Goal: Task Accomplishment & Management: Complete application form

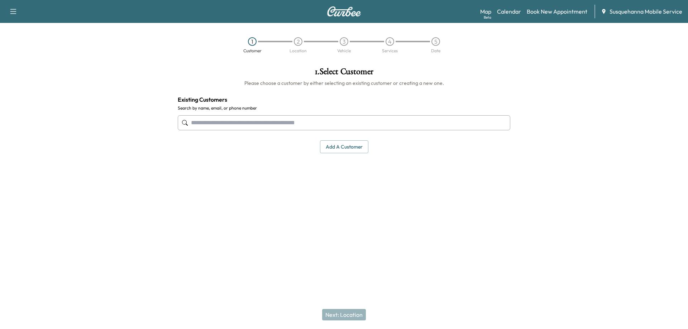
drag, startPoint x: 586, startPoint y: 102, endPoint x: 538, endPoint y: 143, distance: 63.3
click at [582, 104] on div at bounding box center [602, 144] width 172 height 165
drag, startPoint x: 449, startPoint y: 196, endPoint x: 488, endPoint y: 164, distance: 50.1
click at [457, 189] on div "1 . Select Customer Please choose a customer by either selecting an existing cu…" at bounding box center [344, 144] width 344 height 165
drag, startPoint x: 573, startPoint y: 111, endPoint x: 493, endPoint y: 161, distance: 93.8
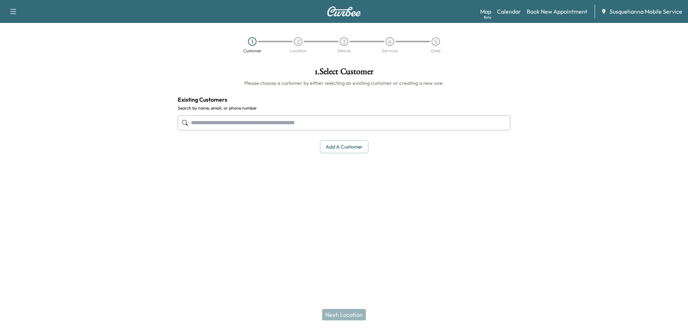
click at [560, 122] on div at bounding box center [602, 144] width 172 height 165
click at [408, 204] on div "1 . Select Customer Please choose a customer by either selecting an existing cu…" at bounding box center [344, 144] width 344 height 165
drag, startPoint x: 118, startPoint y: 118, endPoint x: 220, endPoint y: 220, distance: 144.1
click at [122, 120] on div at bounding box center [86, 144] width 172 height 165
drag, startPoint x: 306, startPoint y: 248, endPoint x: 322, endPoint y: 246, distance: 15.8
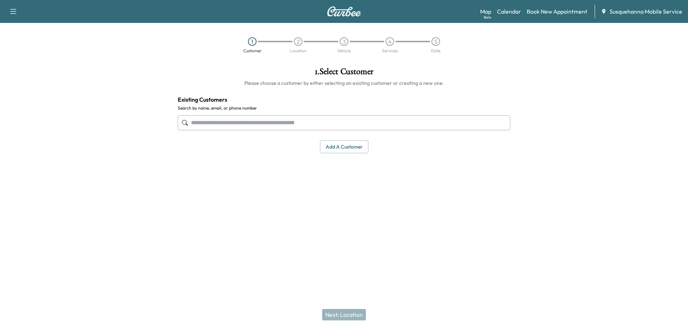
click at [313, 247] on div at bounding box center [344, 237] width 688 height 23
click at [608, 119] on div at bounding box center [602, 144] width 172 height 165
drag, startPoint x: 275, startPoint y: 228, endPoint x: 261, endPoint y: 218, distance: 17.2
click at [272, 227] on div at bounding box center [344, 237] width 688 height 23
click at [61, 58] on div "1 Customer 2 Location 3 Vehicle 4 Services 5 Date" at bounding box center [344, 45] width 688 height 33
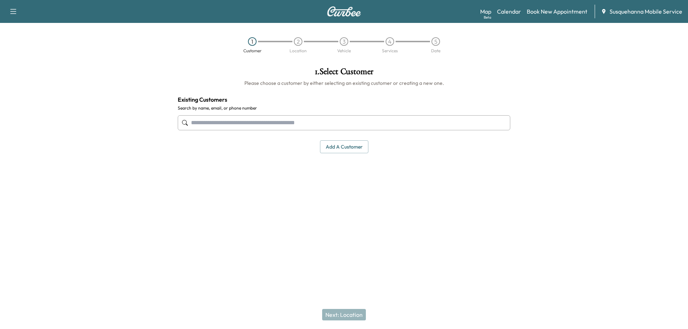
drag, startPoint x: 293, startPoint y: 236, endPoint x: 445, endPoint y: 170, distance: 165.4
click at [302, 232] on div at bounding box center [344, 237] width 688 height 23
click at [590, 112] on div at bounding box center [602, 144] width 172 height 165
click at [566, 150] on div at bounding box center [602, 144] width 172 height 165
drag, startPoint x: 422, startPoint y: 196, endPoint x: 496, endPoint y: 148, distance: 87.6
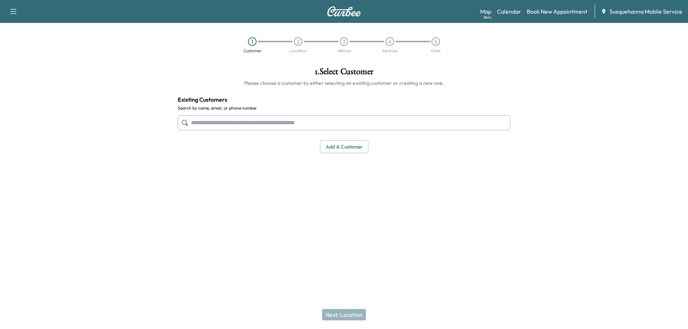
click at [431, 191] on div "1 . Select Customer Please choose a customer by either selecting an existing cu…" at bounding box center [344, 144] width 344 height 165
click at [562, 115] on div at bounding box center [602, 144] width 172 height 165
